Goal: Information Seeking & Learning: Learn about a topic

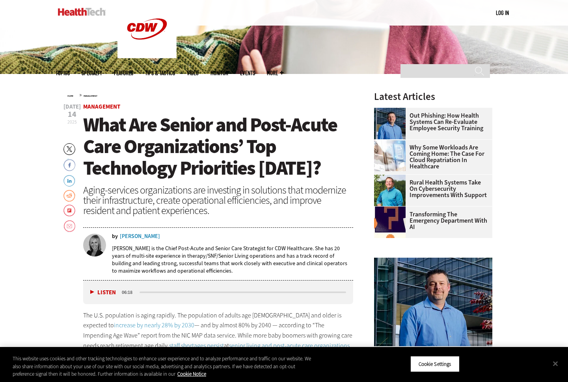
scroll to position [197, 0]
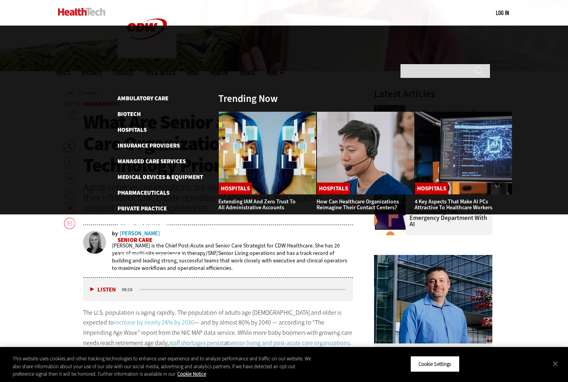
click at [142, 236] on link "Senior Care" at bounding box center [134, 240] width 35 height 8
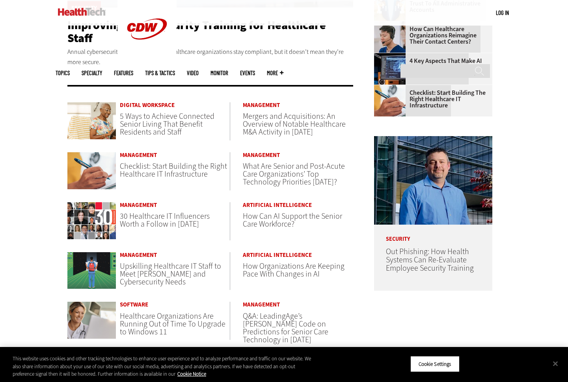
scroll to position [276, 0]
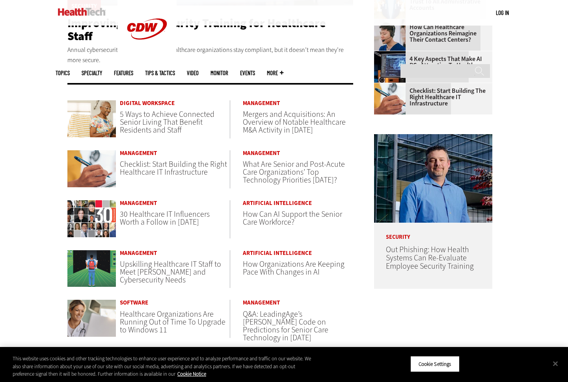
click at [174, 159] on span "Checklist: Start Building the Right Healthcare IT Infrastructure" at bounding box center [173, 168] width 107 height 19
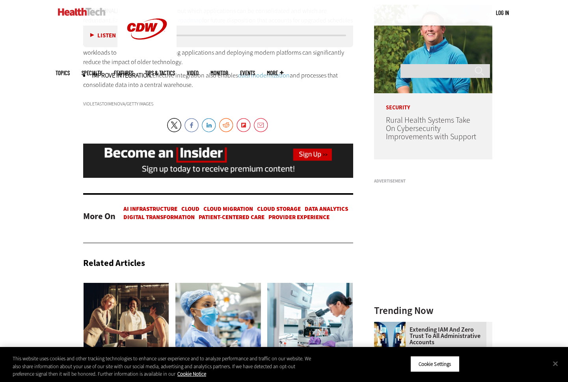
scroll to position [788, 0]
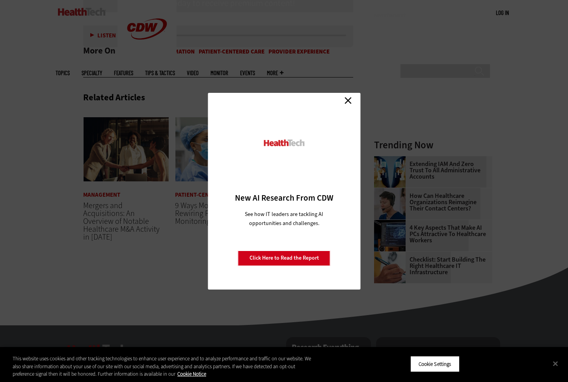
click at [347, 102] on link "Close" at bounding box center [348, 101] width 12 height 12
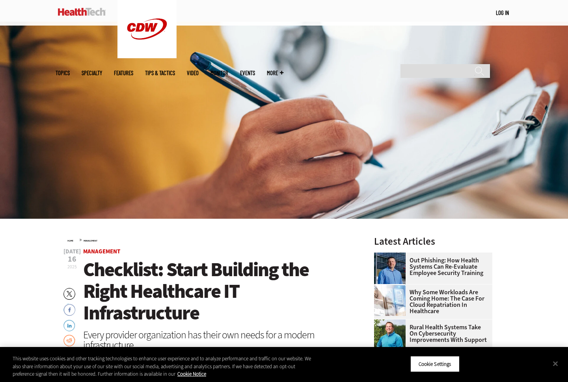
scroll to position [39, 0]
